Goal: Check status: Check status

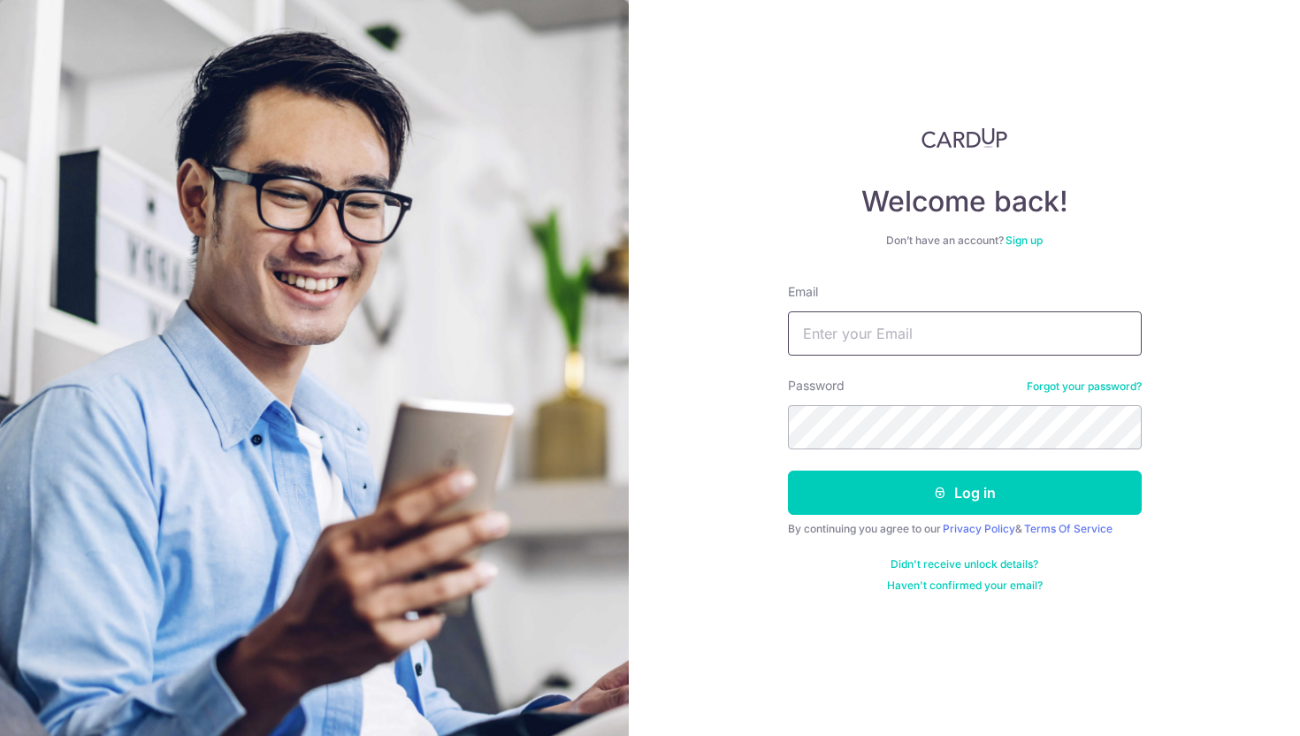
type input "[PERSON_NAME][EMAIL_ADDRESS][DOMAIN_NAME]"
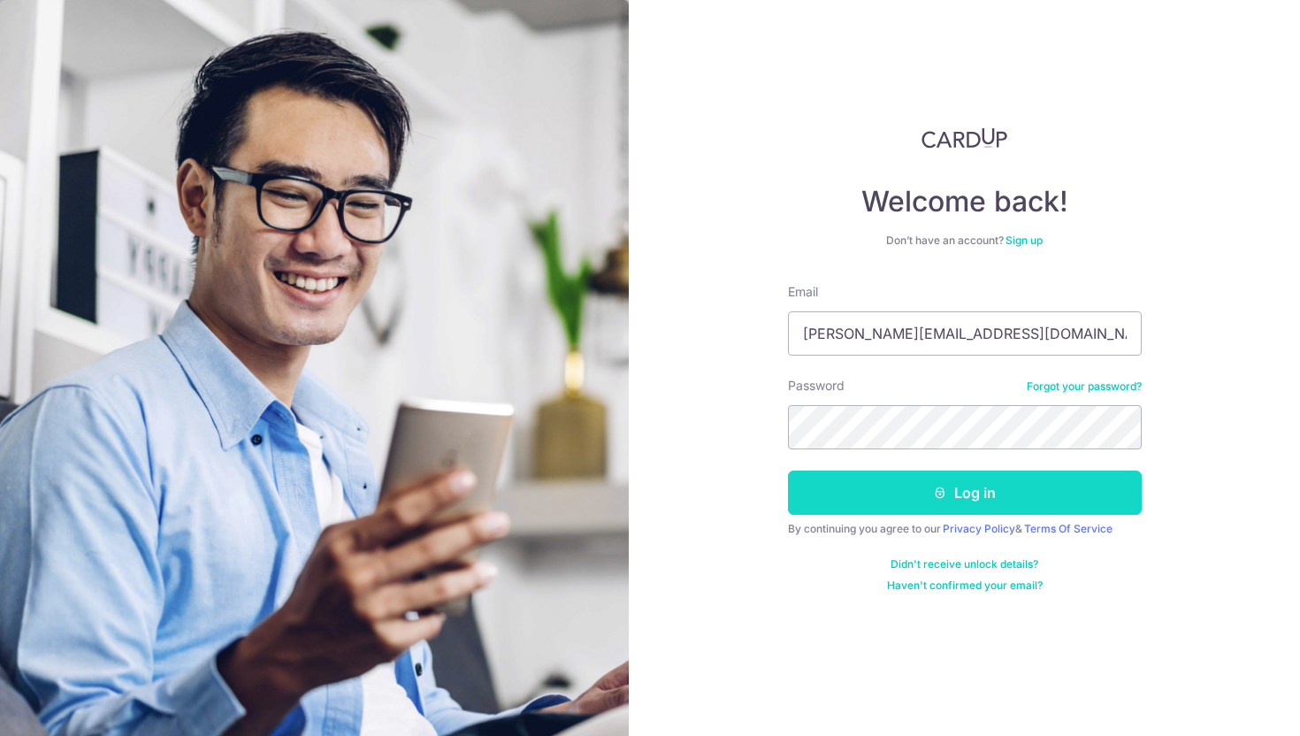
click at [967, 509] on button "Log in" at bounding box center [965, 493] width 354 height 44
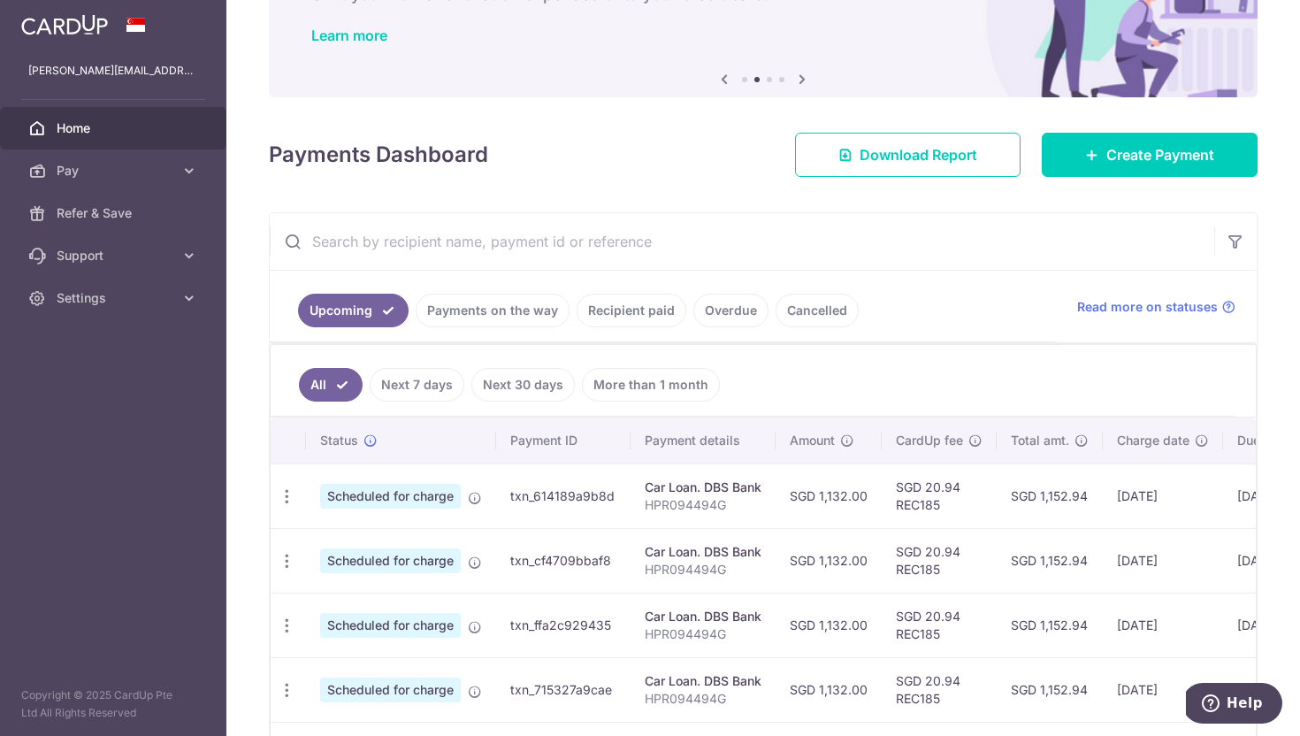
scroll to position [151, 0]
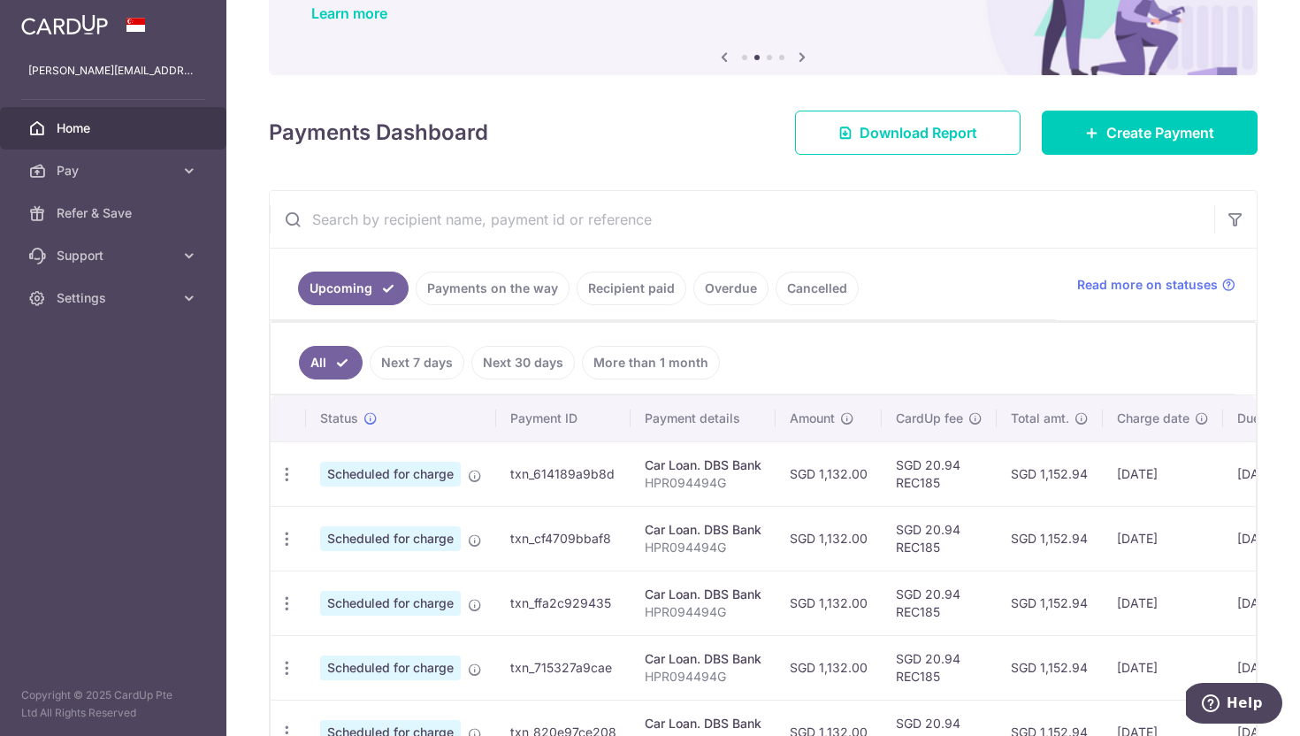
click at [749, 306] on ul "Upcoming Payments on the way Recipient paid Overdue Cancelled" at bounding box center [663, 285] width 786 height 72
click at [739, 297] on link "Overdue" at bounding box center [730, 289] width 75 height 34
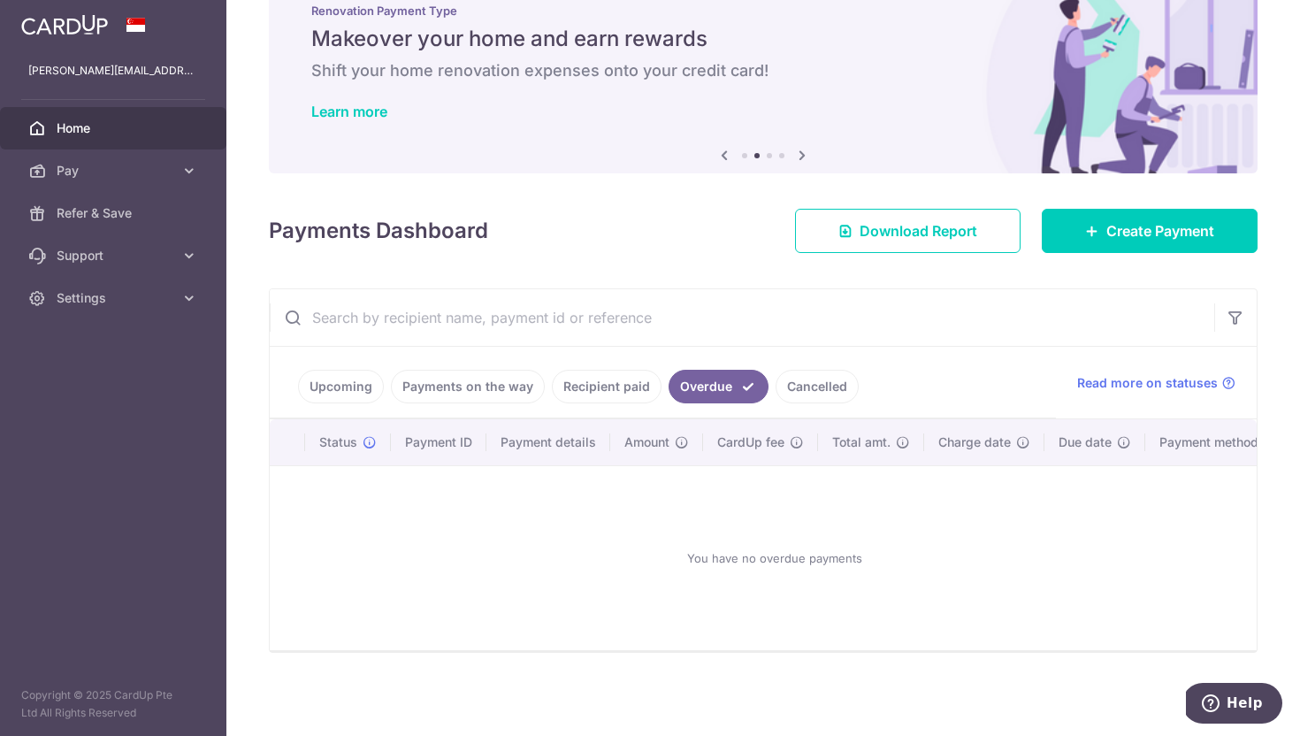
click at [498, 385] on link "Payments on the way" at bounding box center [468, 387] width 154 height 34
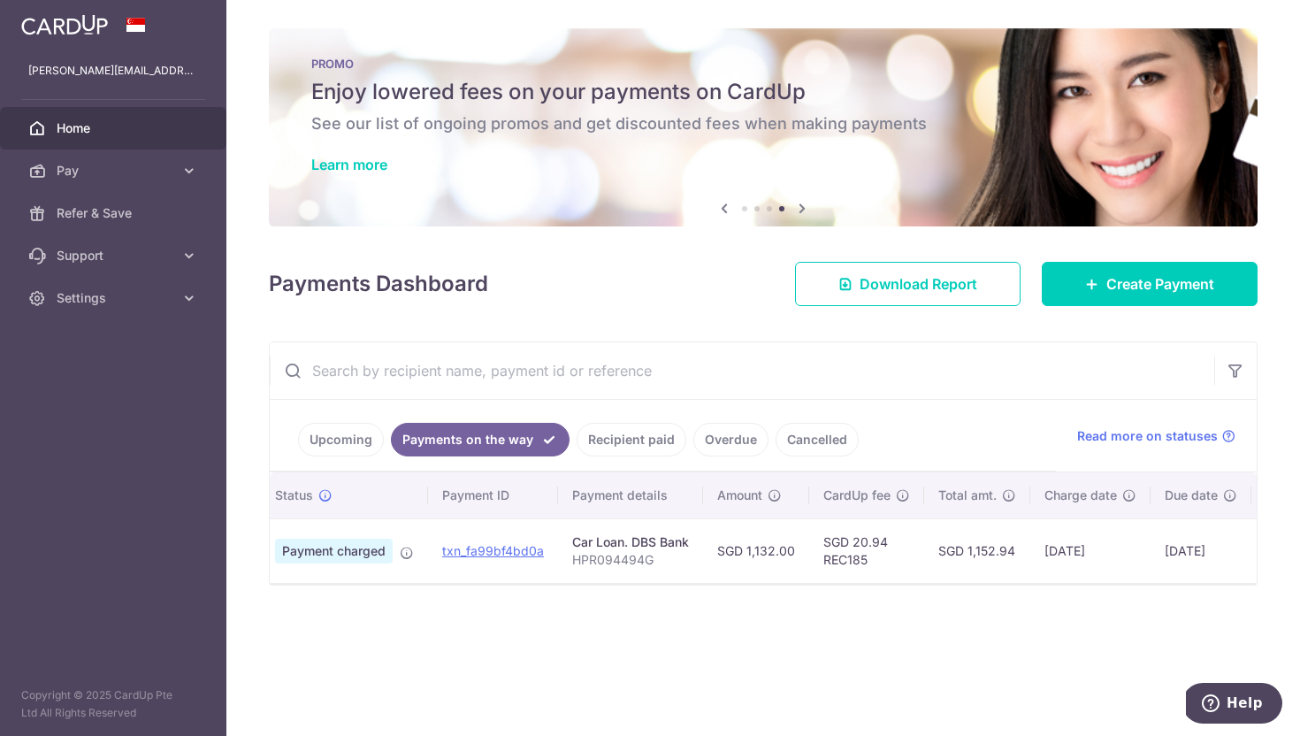
scroll to position [0, 0]
